Goal: Transaction & Acquisition: Purchase product/service

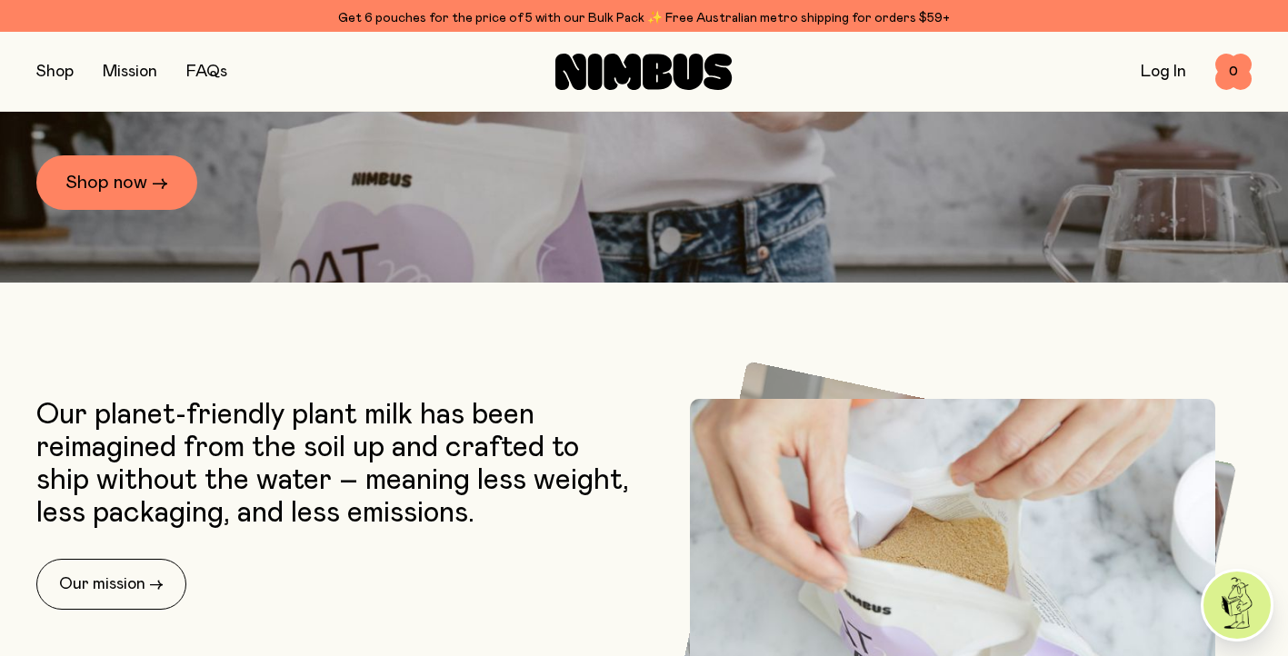
scroll to position [756, 0]
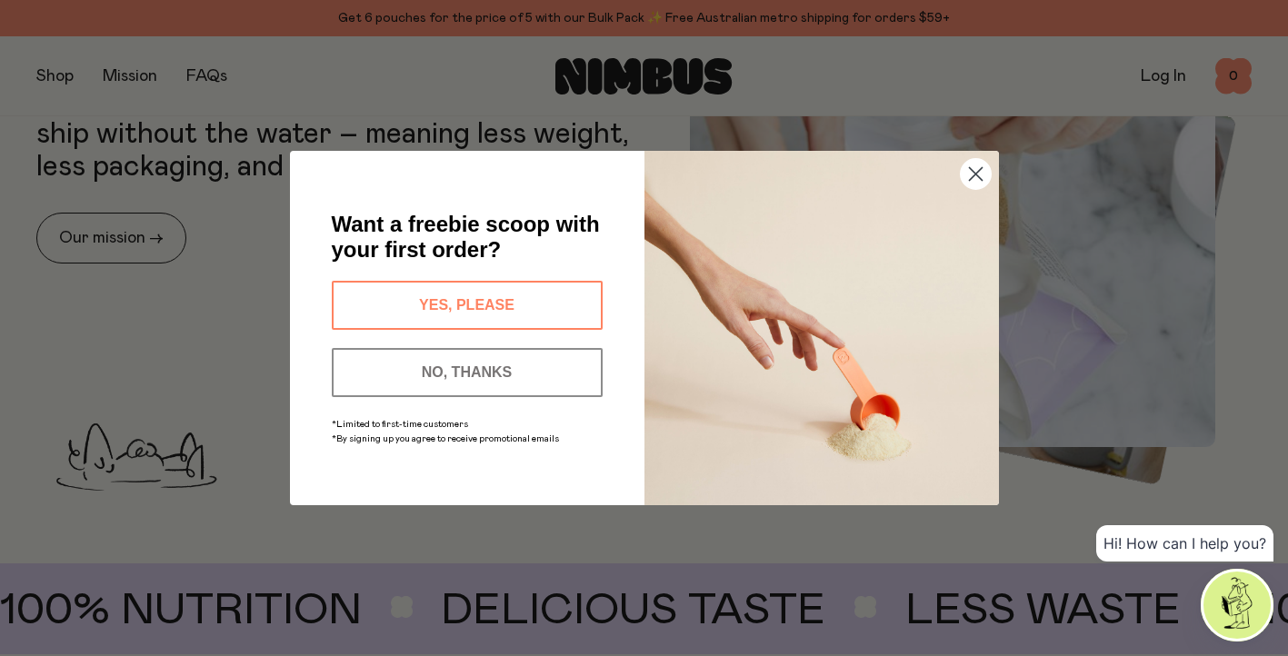
drag, startPoint x: 626, startPoint y: 87, endPoint x: 821, endPoint y: 16, distance: 207.1
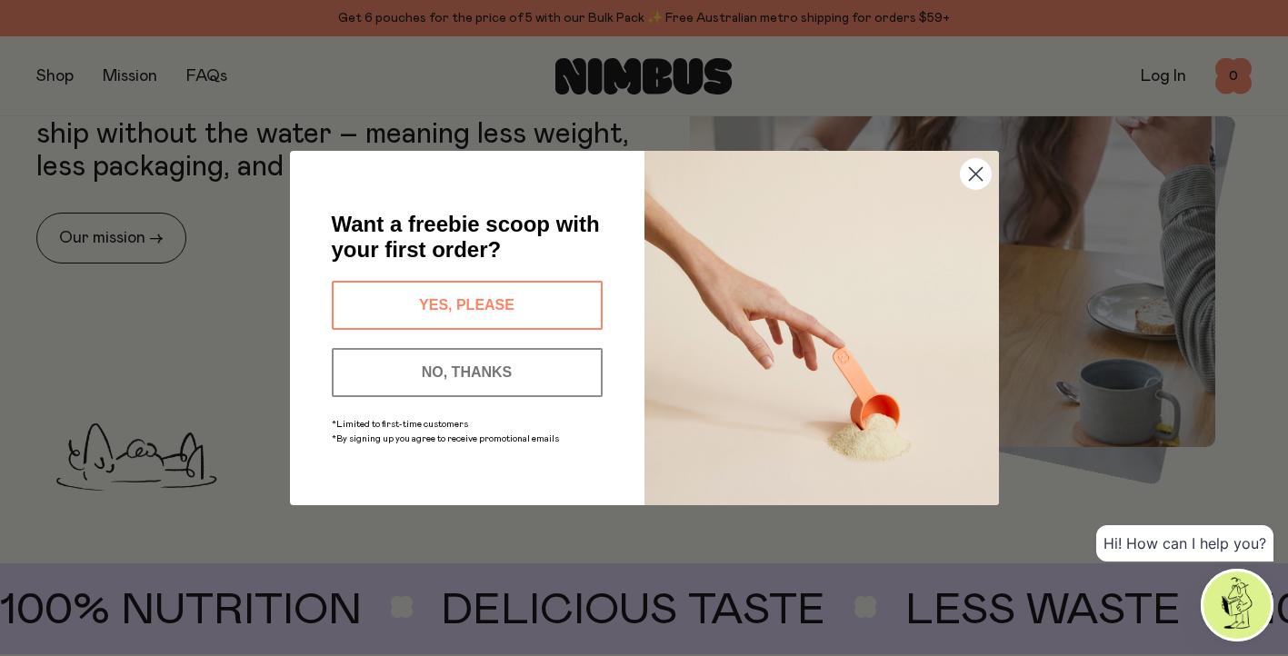
click at [976, 179] on circle "Close dialog" at bounding box center [975, 174] width 30 height 30
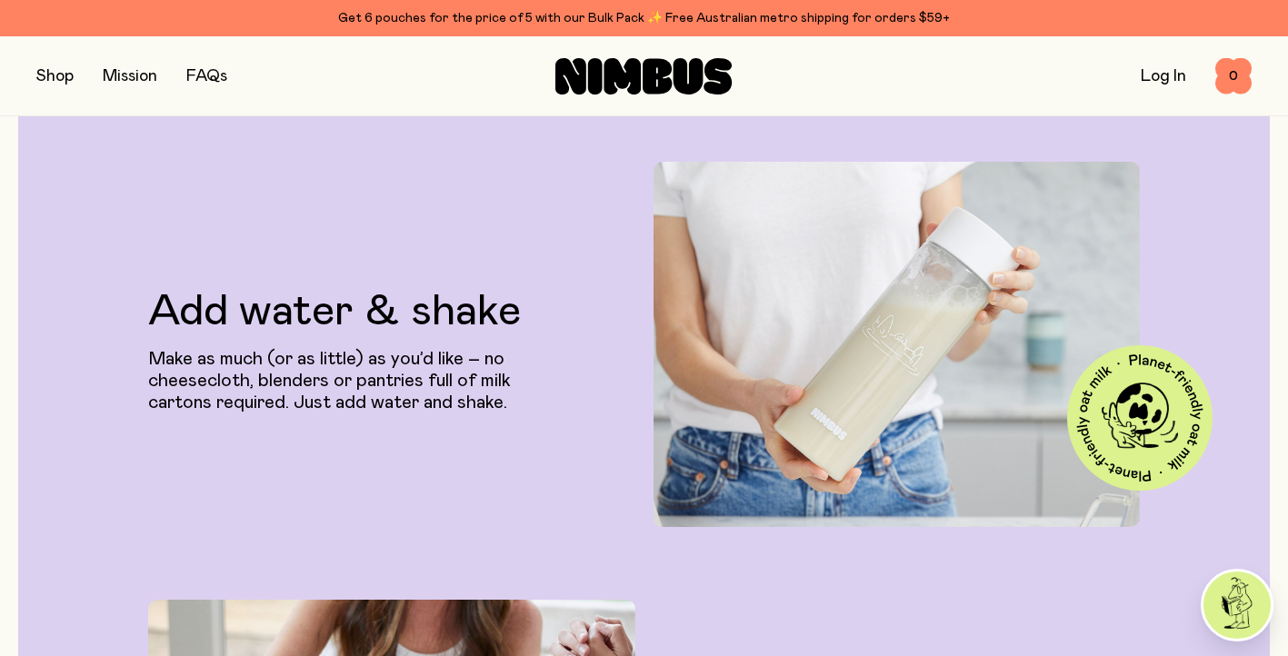
scroll to position [3398, 0]
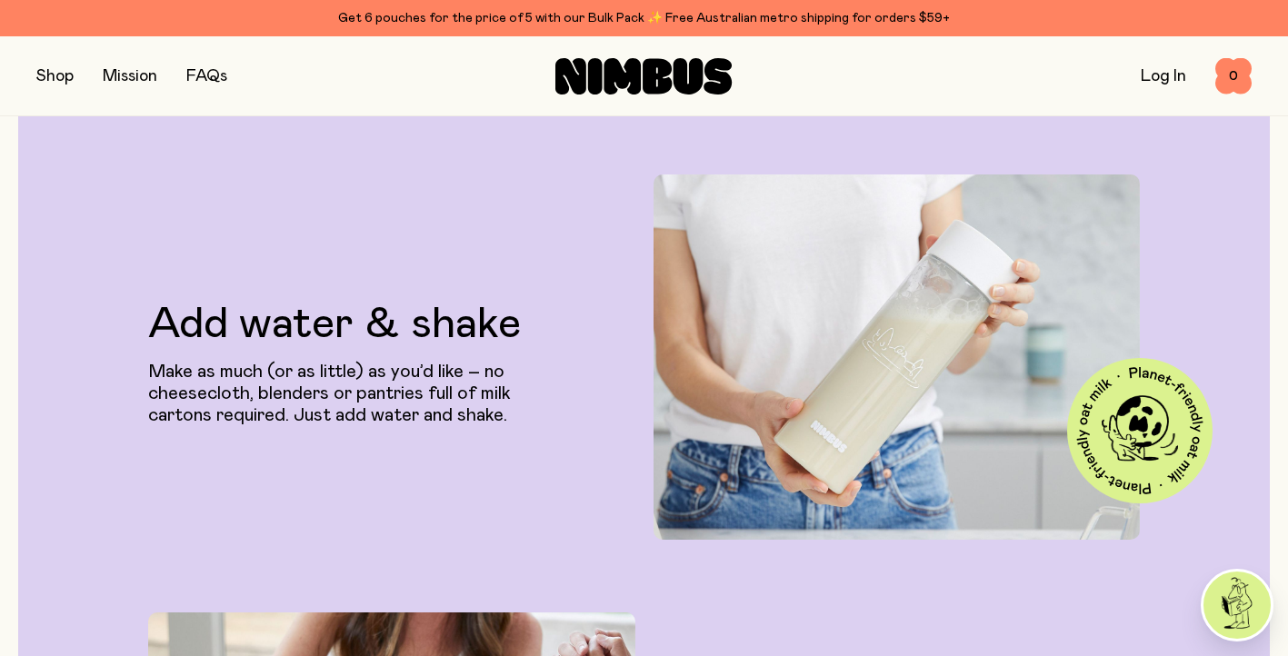
click at [642, 80] on icon at bounding box center [643, 76] width 176 height 36
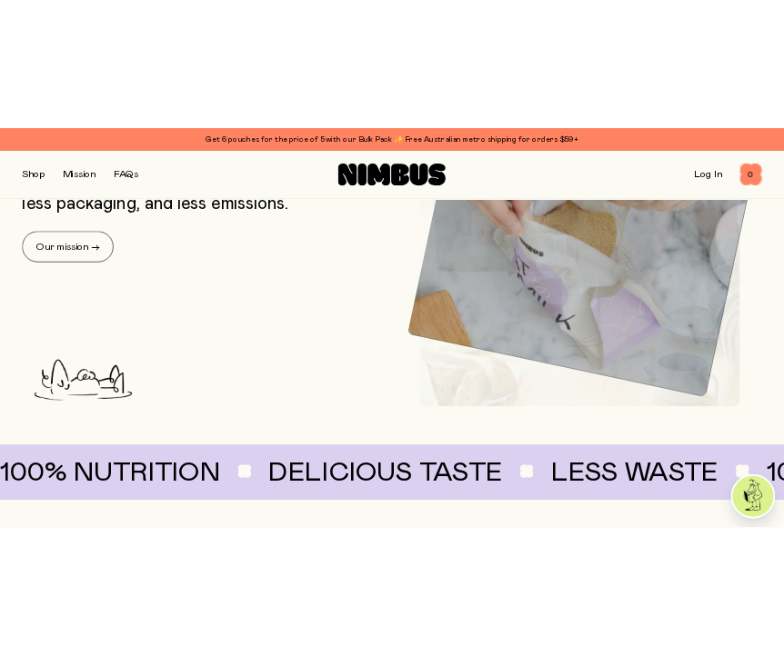
scroll to position [0, 0]
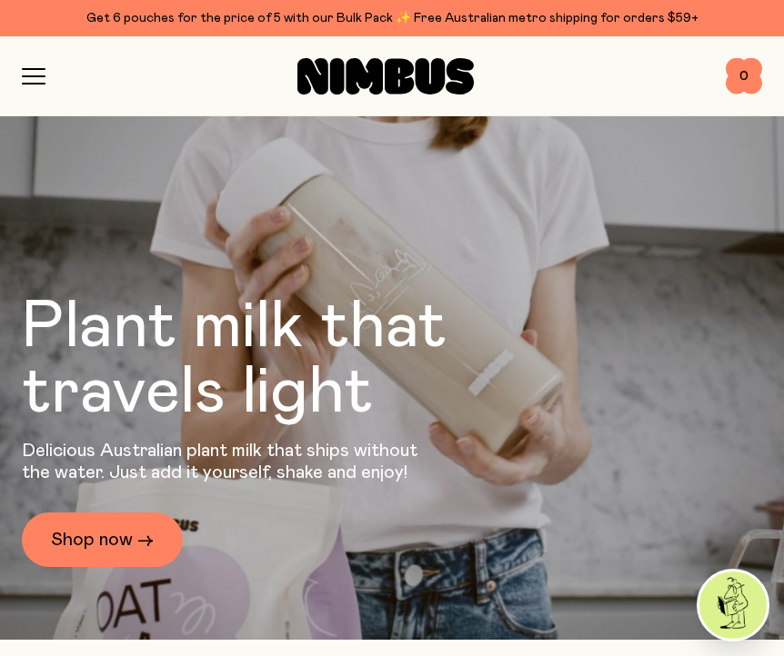
click at [379, 70] on icon at bounding box center [363, 76] width 37 height 36
click at [379, 69] on icon at bounding box center [363, 76] width 37 height 36
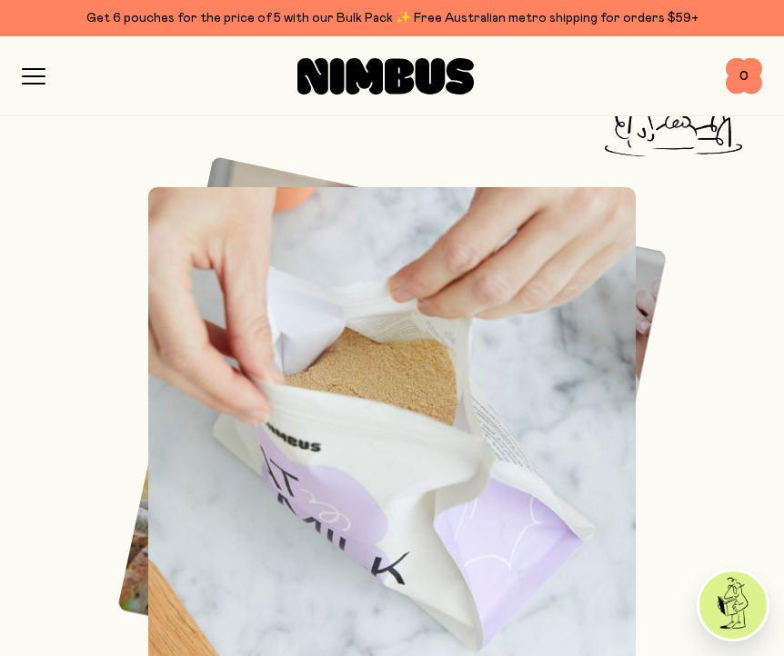
scroll to position [2256, 0]
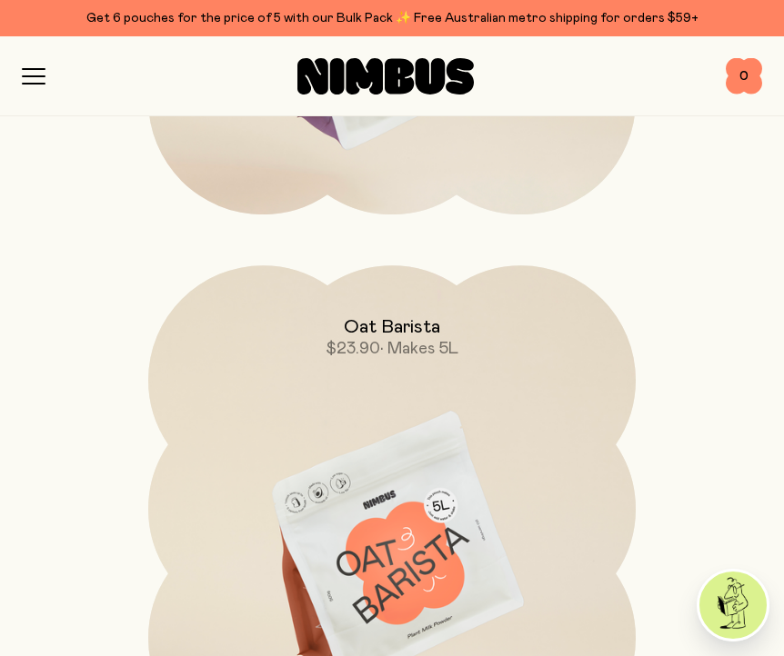
click at [475, 75] on div at bounding box center [385, 76] width 680 height 36
click at [446, 76] on icon at bounding box center [385, 76] width 176 height 36
click at [455, 76] on icon at bounding box center [459, 76] width 28 height 36
click at [395, 76] on icon at bounding box center [399, 75] width 29 height 35
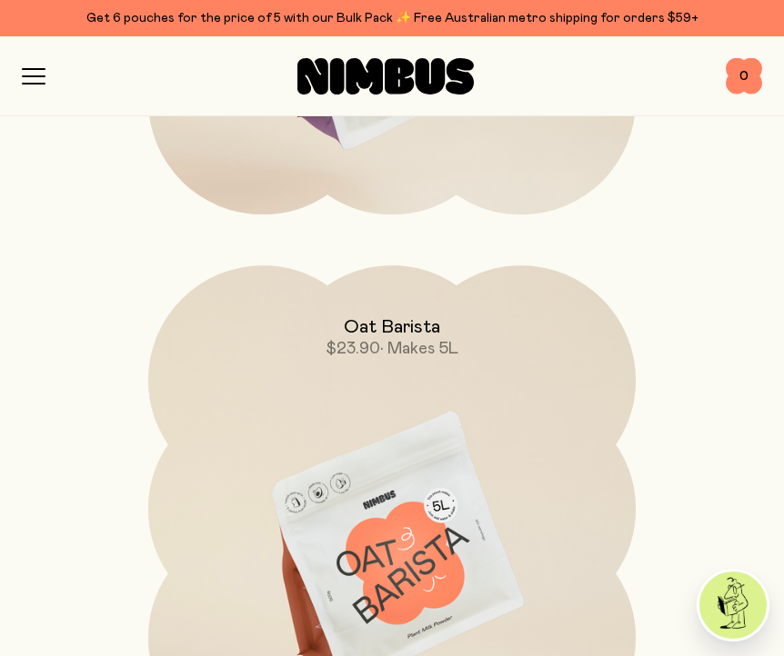
click at [395, 76] on icon at bounding box center [399, 75] width 29 height 35
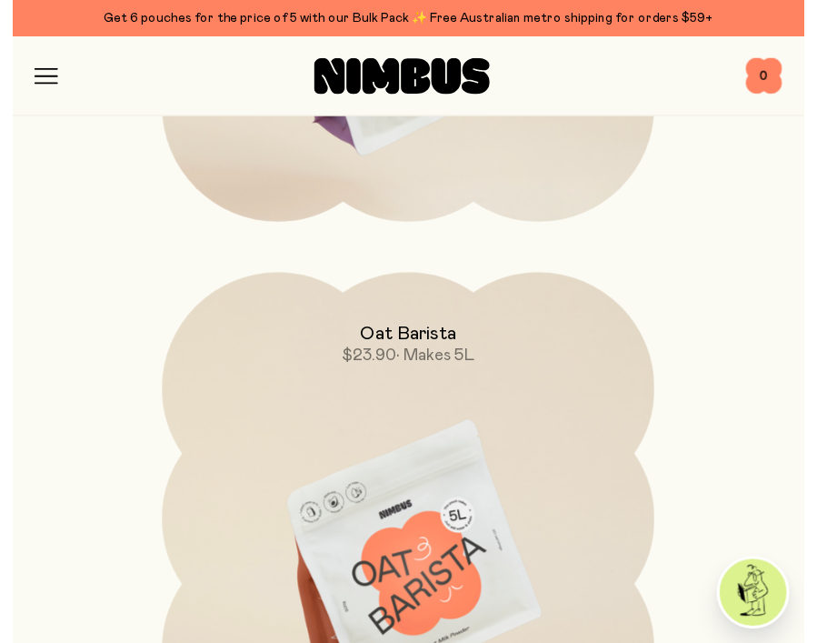
scroll to position [2260, 0]
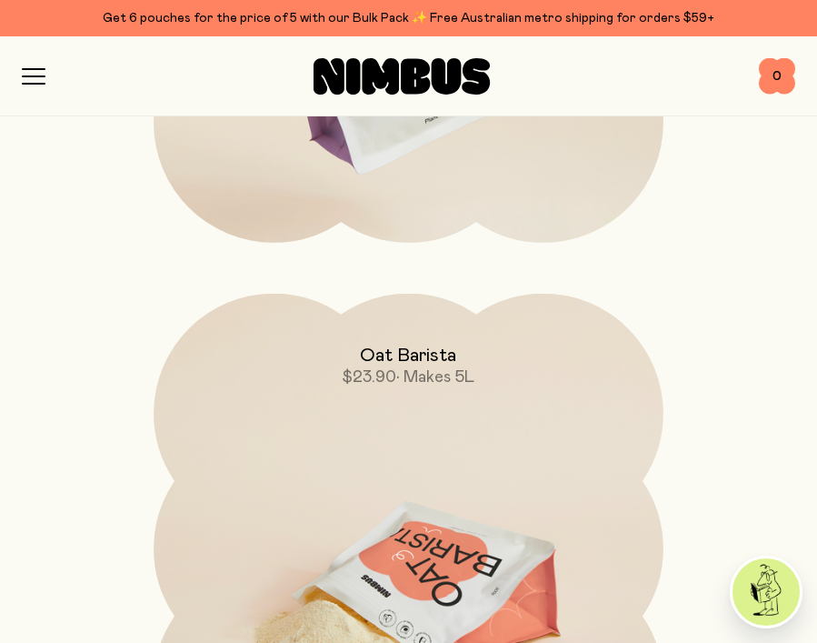
click at [575, 353] on div "Oat Barista $23.90 • Makes 5L" at bounding box center [409, 341] width 510 height 95
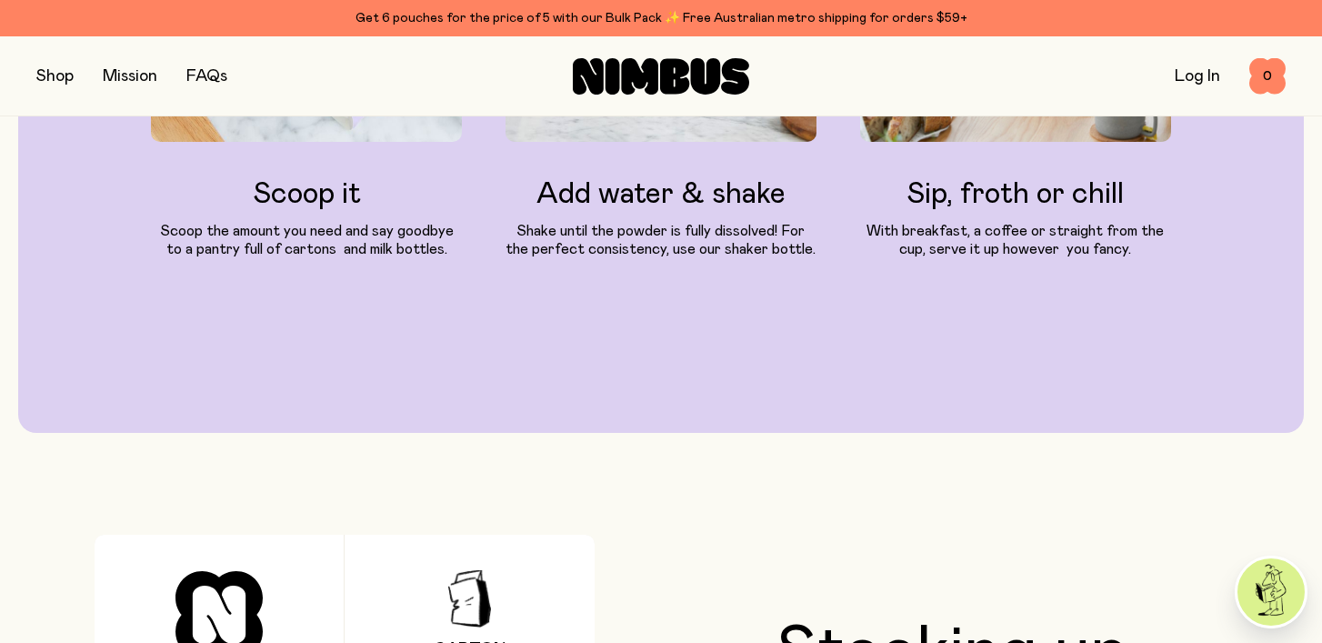
scroll to position [3168, 0]
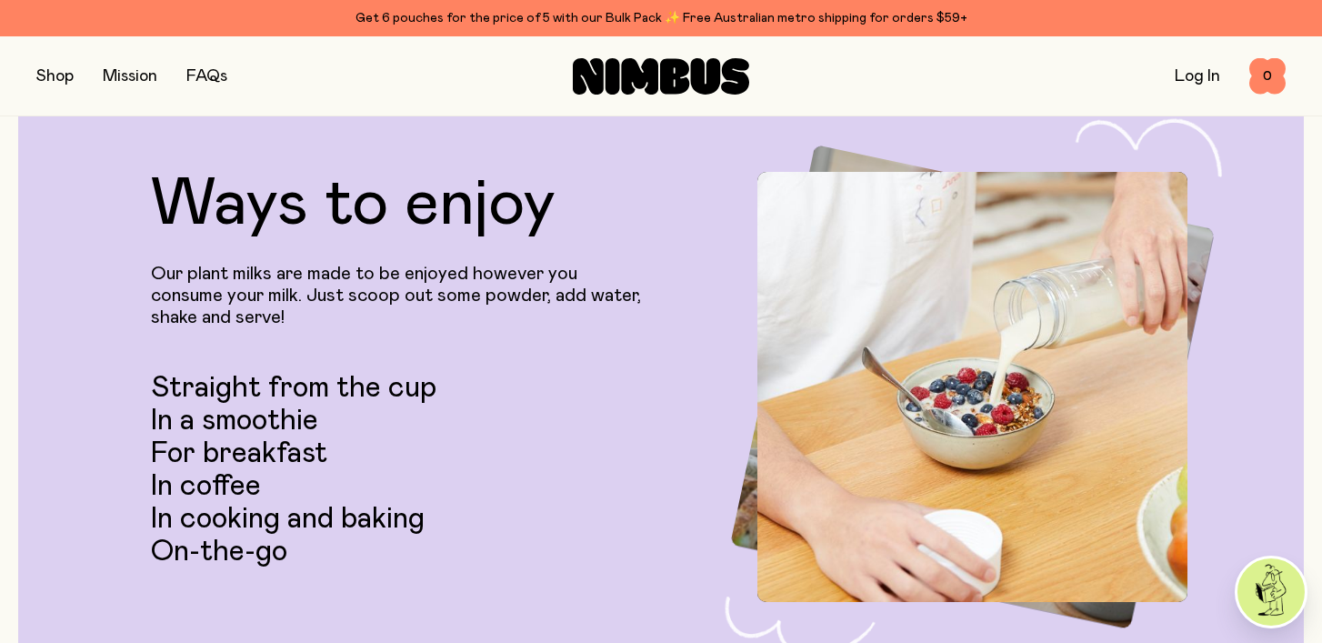
click at [661, 79] on icon at bounding box center [674, 75] width 29 height 35
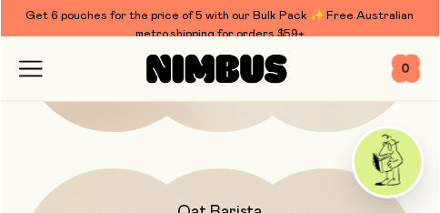
scroll to position [1547, 0]
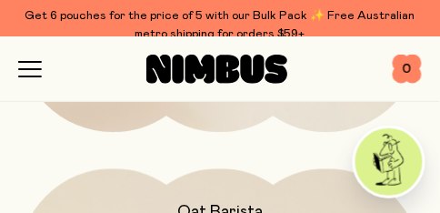
click at [128, 61] on div at bounding box center [217, 69] width 351 height 29
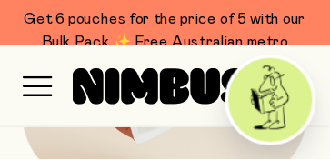
scroll to position [1550, 0]
